Goal: Transaction & Acquisition: Purchase product/service

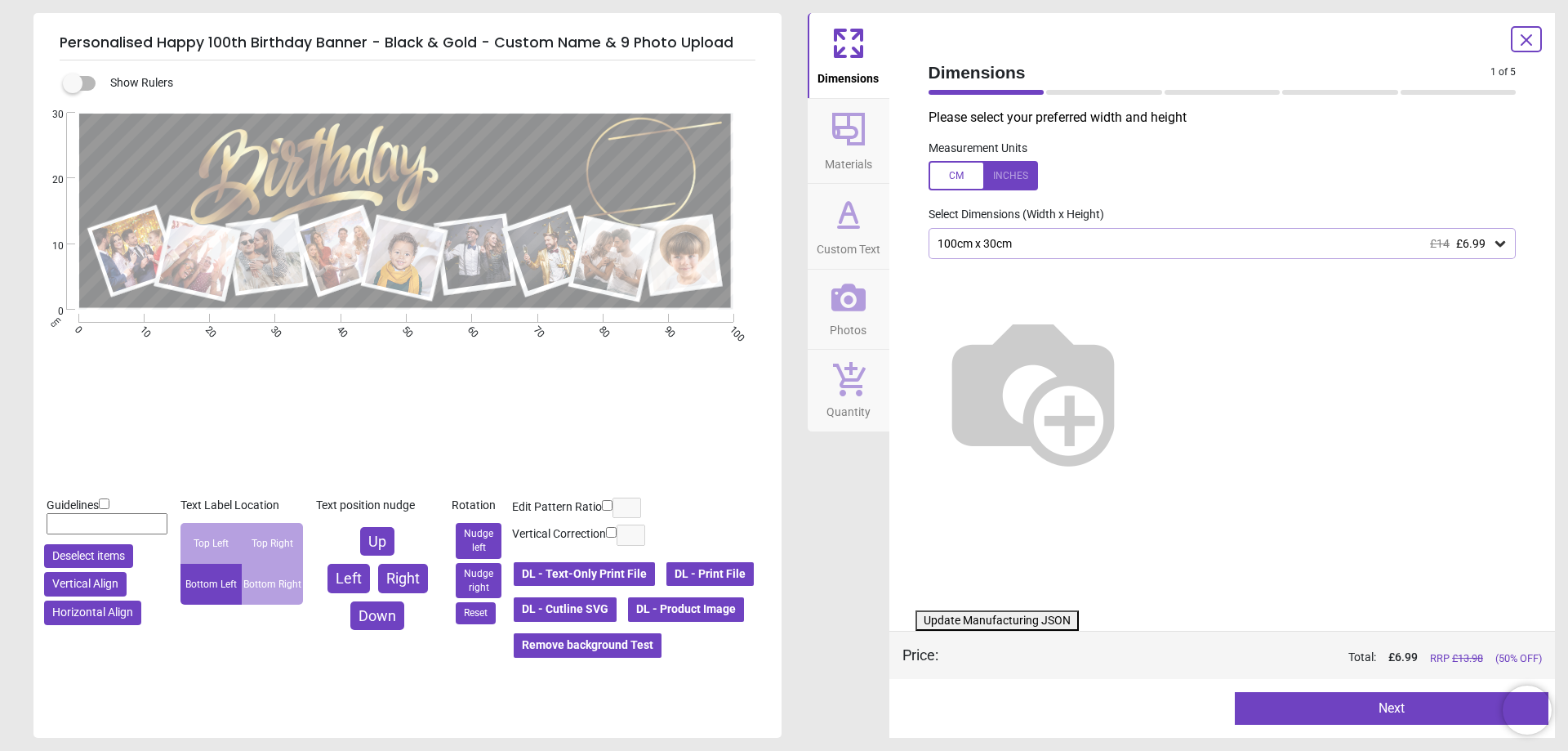
type textarea "**********"
type textarea "**"
type textarea "***"
type textarea "*****"
